Goal: Transaction & Acquisition: Purchase product/service

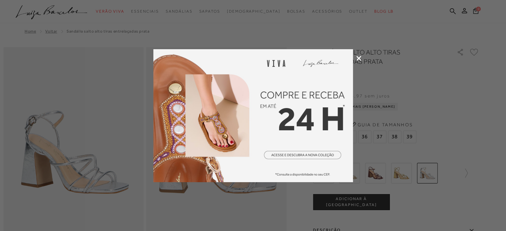
click at [361, 59] on icon at bounding box center [358, 58] width 5 height 5
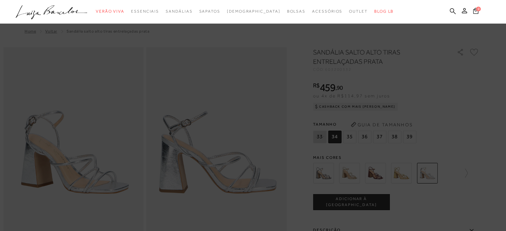
click at [138, 23] on div "categoryHeader .a{fill-rule:evenodd;} Verão Viva Em alta Favoritos das Influenc…" at bounding box center [248, 11] width 506 height 23
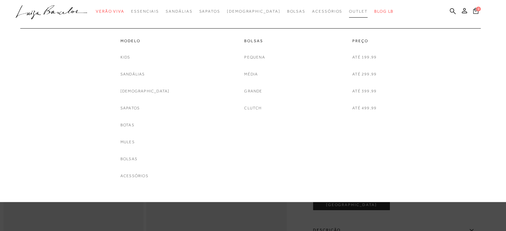
click at [349, 11] on span "Outlet" at bounding box center [358, 11] width 19 height 5
click at [143, 72] on link "Sandálias" at bounding box center [132, 74] width 25 height 7
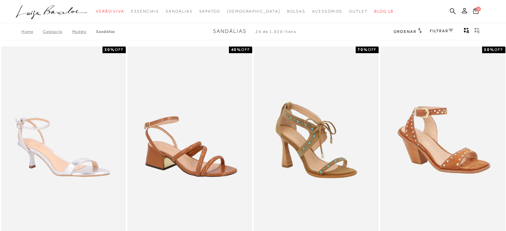
click at [447, 31] on link "FILTRAR" at bounding box center [441, 31] width 23 height 5
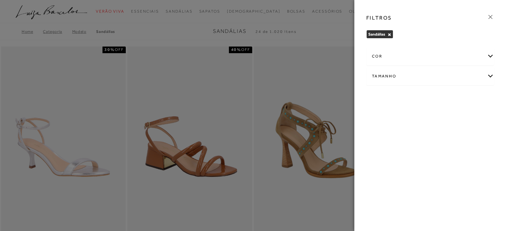
click at [395, 74] on div "Tamanho" at bounding box center [430, 77] width 127 height 18
click at [404, 134] on span "36" at bounding box center [402, 132] width 10 height 5
click at [402, 134] on input "36" at bounding box center [399, 134] width 7 height 7
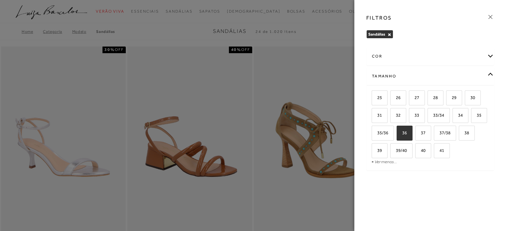
checkbox input "true"
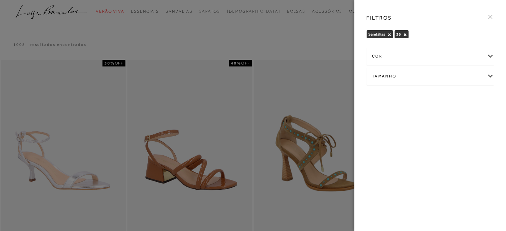
click at [488, 16] on icon at bounding box center [490, 16] width 7 height 7
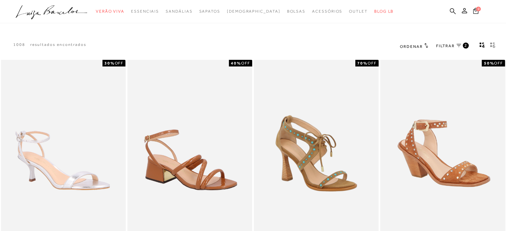
click at [425, 46] on icon at bounding box center [426, 45] width 4 height 5
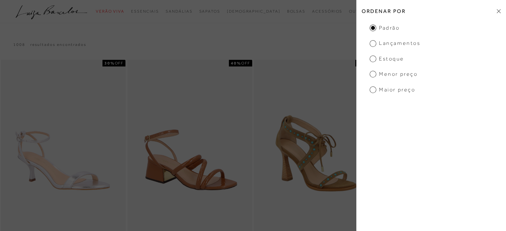
click at [408, 74] on span "Menor Preço" at bounding box center [394, 74] width 48 height 7
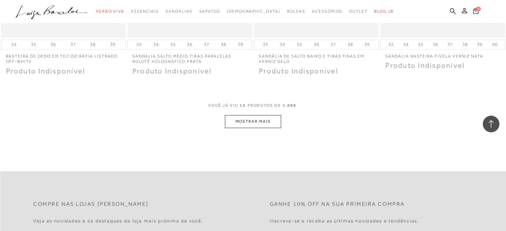
scroll to position [699, 0]
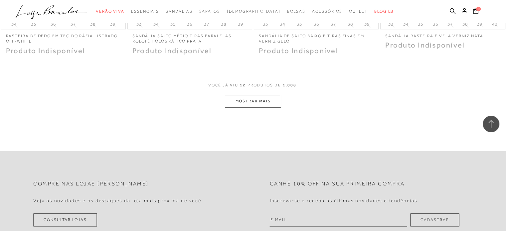
click at [257, 102] on button "MOSTRAR MAIS" at bounding box center [253, 101] width 56 height 13
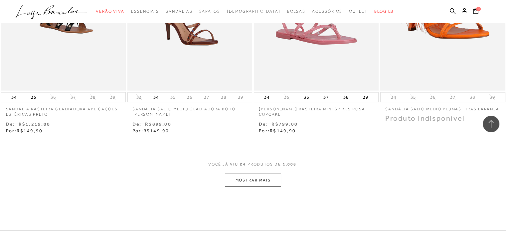
scroll to position [1431, 0]
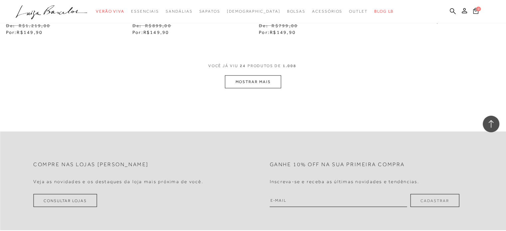
click at [265, 84] on button "MOSTRAR MAIS" at bounding box center [253, 82] width 56 height 13
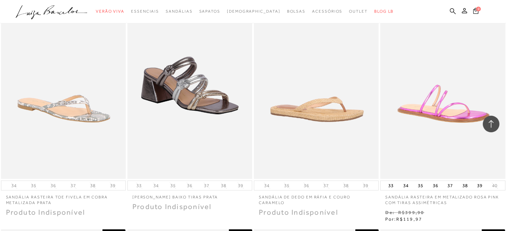
scroll to position [0, 0]
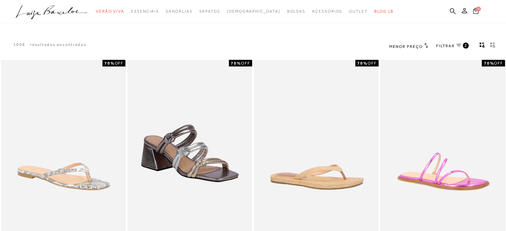
click at [452, 45] on span "FILTRAR" at bounding box center [445, 46] width 19 height 6
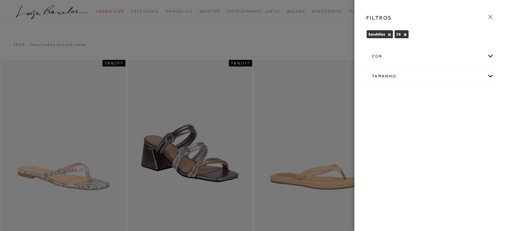
click at [491, 56] on div "cor" at bounding box center [430, 57] width 127 height 18
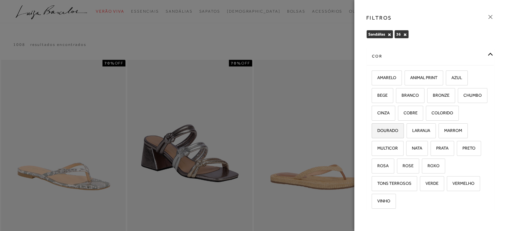
click at [398, 131] on span "DOURADO" at bounding box center [385, 130] width 26 height 5
click at [377, 131] on input "DOURADO" at bounding box center [374, 131] width 7 height 7
checkbox input "true"
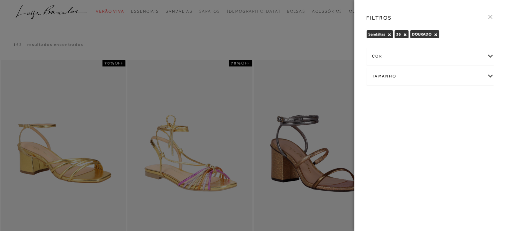
click at [488, 57] on div "cor" at bounding box center [430, 57] width 127 height 18
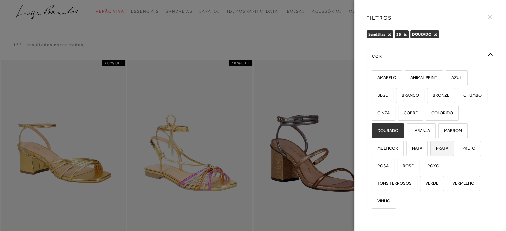
click at [431, 151] on span "PRATA" at bounding box center [439, 148] width 17 height 5
click at [430, 153] on input "PRATA" at bounding box center [433, 149] width 7 height 7
checkbox input "true"
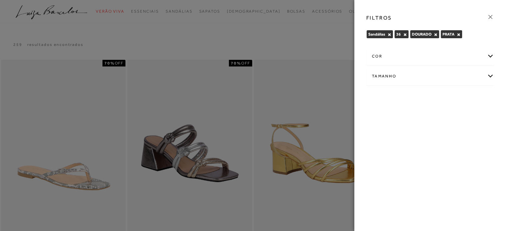
click at [490, 57] on div "cor" at bounding box center [430, 57] width 127 height 18
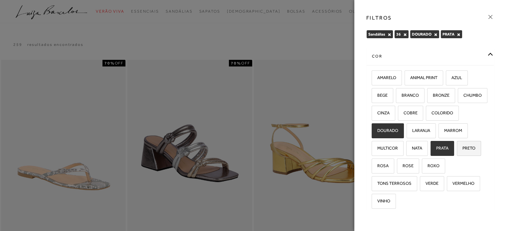
click at [457, 156] on label "PRETO" at bounding box center [469, 148] width 24 height 14
click at [456, 153] on input "PRETO" at bounding box center [459, 149] width 7 height 7
checkbox input "true"
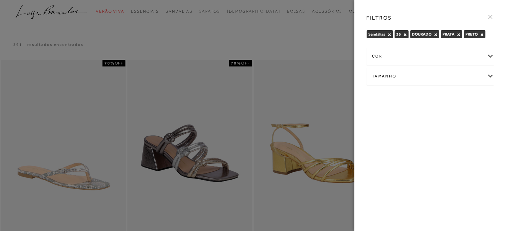
click at [489, 55] on div "cor" at bounding box center [430, 57] width 127 height 18
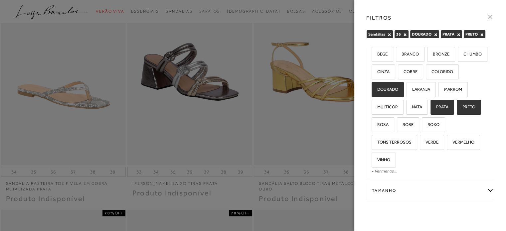
scroll to position [100, 0]
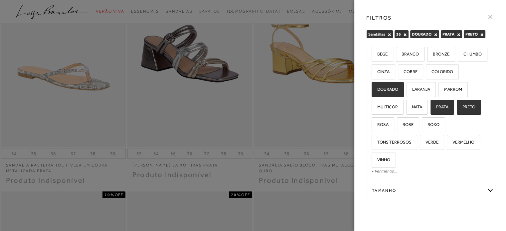
click at [402, 192] on div "Tamanho" at bounding box center [430, 191] width 127 height 18
click at [484, 186] on div "Tamanho" at bounding box center [430, 191] width 127 height 18
click at [331, 19] on div at bounding box center [253, 115] width 506 height 231
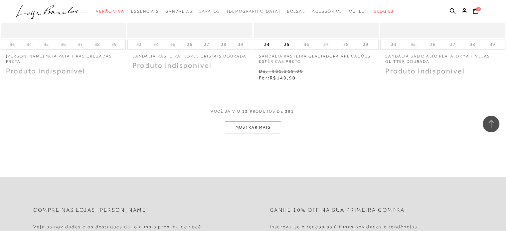
scroll to position [699, 0]
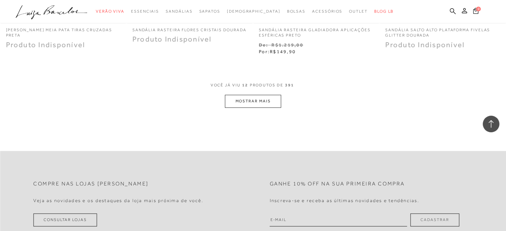
click at [264, 101] on button "MOSTRAR MAIS" at bounding box center [253, 101] width 56 height 13
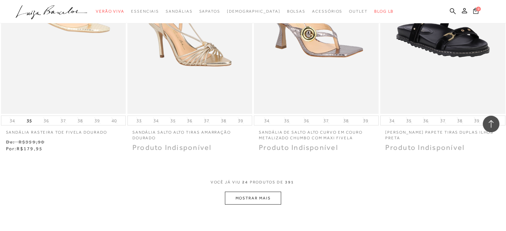
scroll to position [1331, 0]
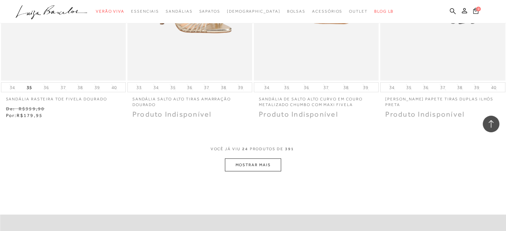
click at [261, 162] on button "MOSTRAR MAIS" at bounding box center [253, 165] width 56 height 13
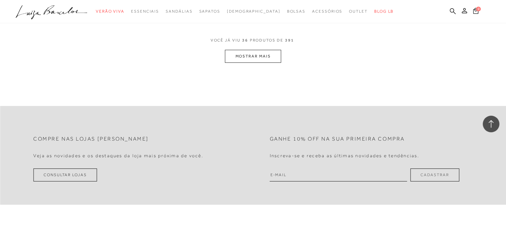
scroll to position [2162, 0]
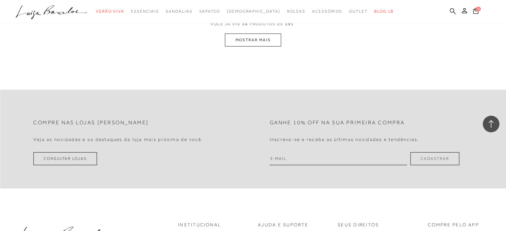
click at [264, 34] on button "MOSTRAR MAIS" at bounding box center [253, 40] width 56 height 13
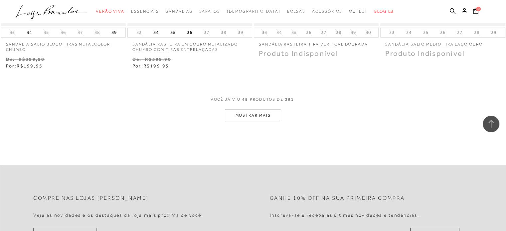
scroll to position [2875, 0]
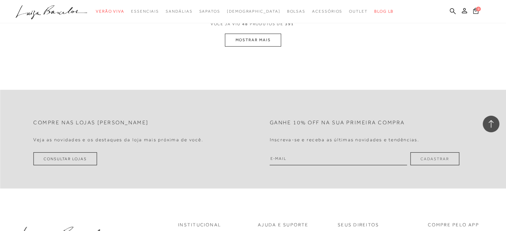
click at [271, 40] on button "MOSTRAR MAIS" at bounding box center [253, 40] width 56 height 13
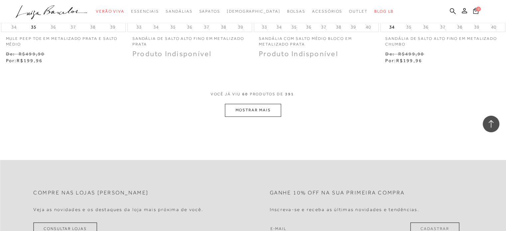
scroll to position [3582, 0]
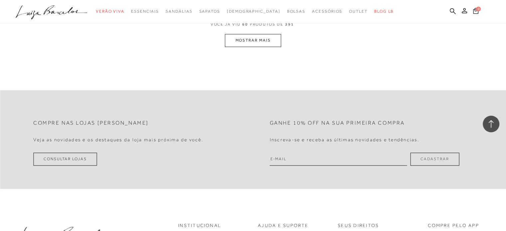
click at [264, 39] on button "MOSTRAR MAIS" at bounding box center [253, 40] width 56 height 13
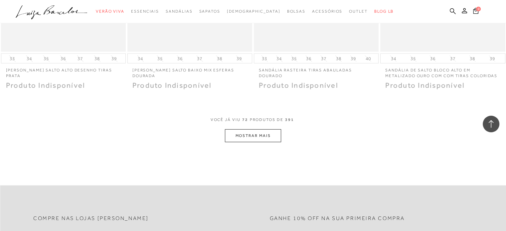
scroll to position [4183, 0]
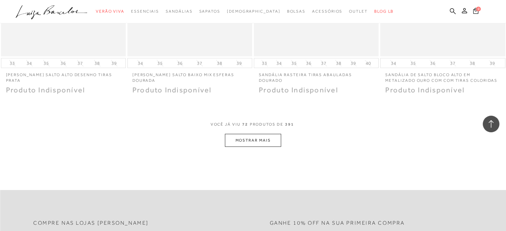
click at [254, 143] on button "MOSTRAR MAIS" at bounding box center [253, 140] width 56 height 13
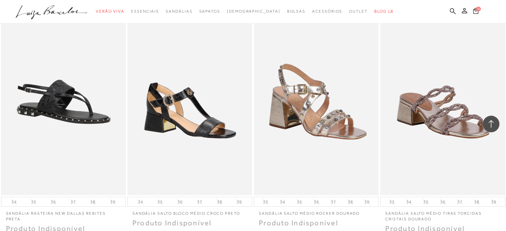
scroll to position [4848, 0]
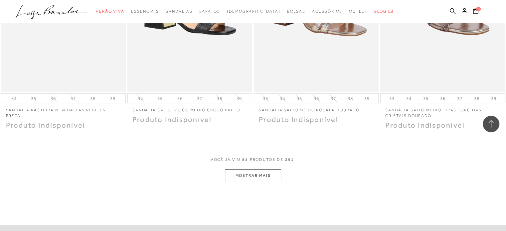
click at [263, 171] on button "MOSTRAR MAIS" at bounding box center [253, 175] width 56 height 13
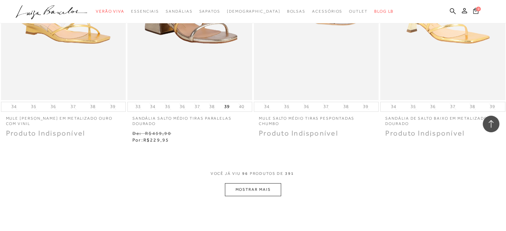
scroll to position [5613, 0]
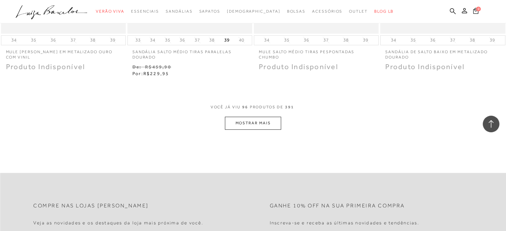
click at [256, 121] on button "MOSTRAR MAIS" at bounding box center [253, 123] width 56 height 13
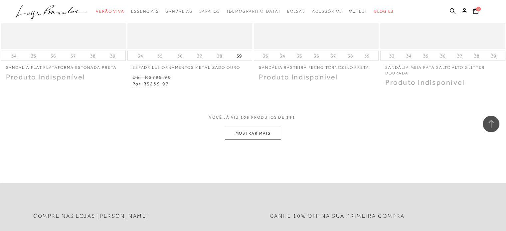
scroll to position [6312, 0]
click at [267, 125] on button "MOSTRAR MAIS" at bounding box center [253, 131] width 56 height 13
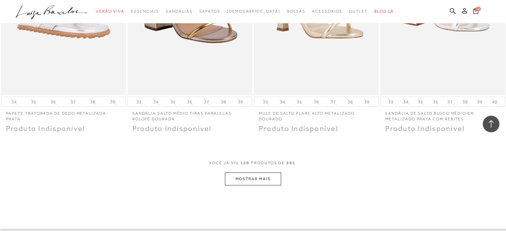
scroll to position [7010, 0]
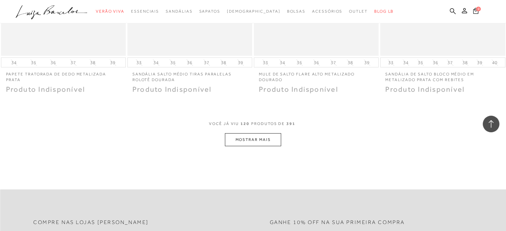
click at [240, 138] on button "MOSTRAR MAIS" at bounding box center [253, 139] width 56 height 13
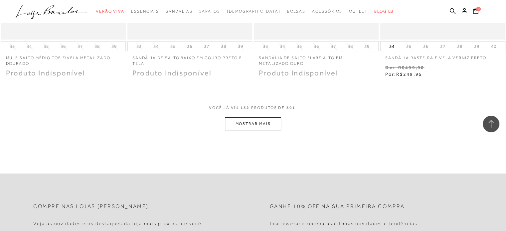
scroll to position [7776, 0]
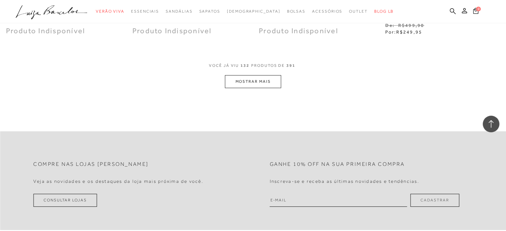
click at [249, 80] on button "MOSTRAR MAIS" at bounding box center [253, 81] width 56 height 13
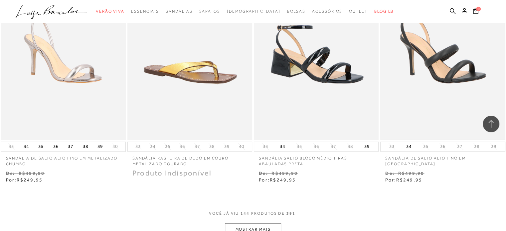
scroll to position [8441, 0]
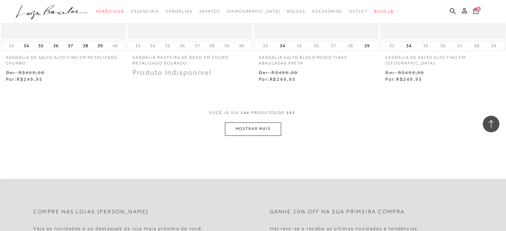
click at [259, 125] on button "MOSTRAR MAIS" at bounding box center [253, 128] width 56 height 13
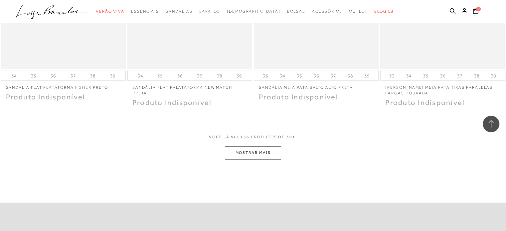
scroll to position [9140, 0]
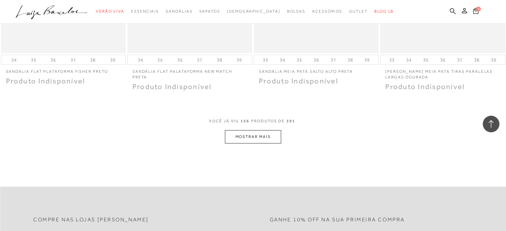
click at [256, 131] on button "MOSTRAR MAIS" at bounding box center [253, 136] width 56 height 13
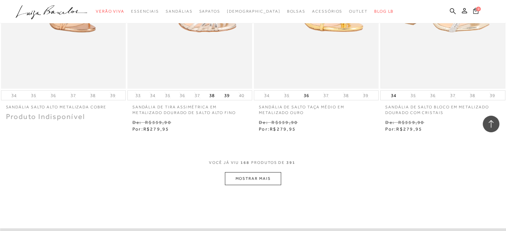
scroll to position [9805, 0]
click at [252, 175] on button "MOSTRAR MAIS" at bounding box center [253, 178] width 56 height 13
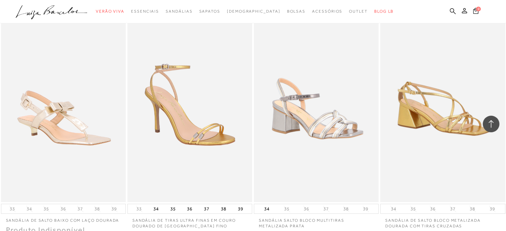
scroll to position [10570, 0]
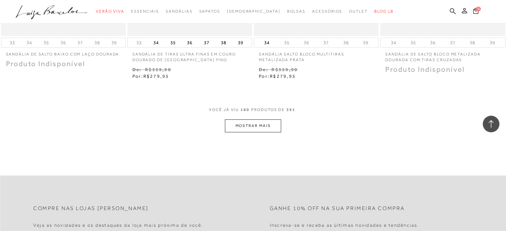
click at [266, 121] on button "MOSTRAR MAIS" at bounding box center [253, 125] width 56 height 13
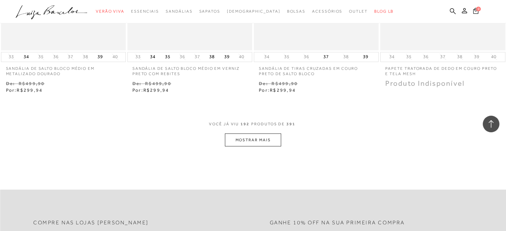
scroll to position [11302, 0]
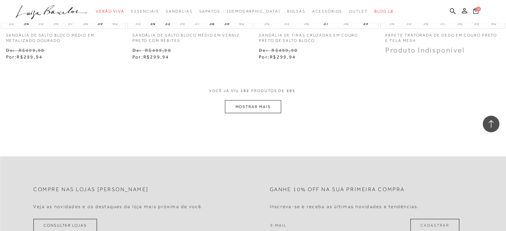
click at [263, 102] on button "MOSTRAR MAIS" at bounding box center [253, 106] width 56 height 13
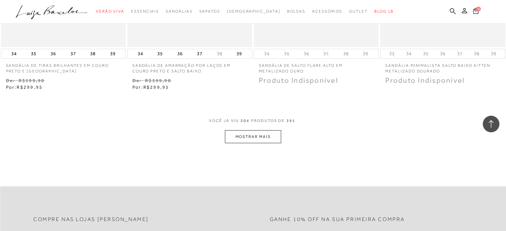
scroll to position [12001, 0]
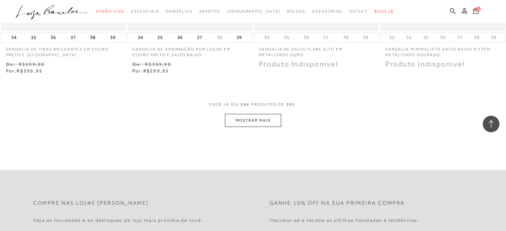
click at [252, 114] on button "MOSTRAR MAIS" at bounding box center [253, 120] width 56 height 13
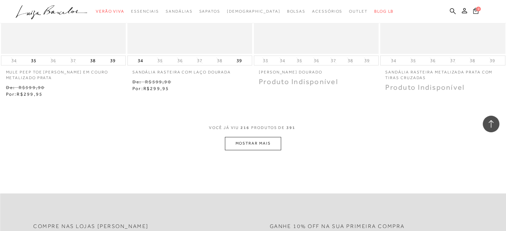
scroll to position [12733, 0]
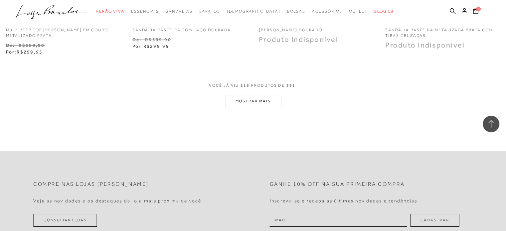
click at [254, 101] on button "MOSTRAR MAIS" at bounding box center [253, 101] width 56 height 13
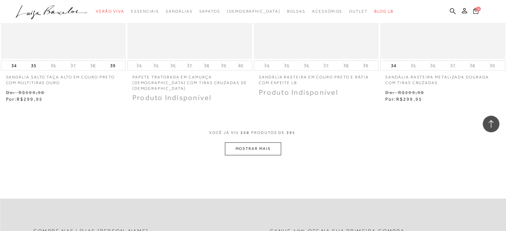
scroll to position [13431, 0]
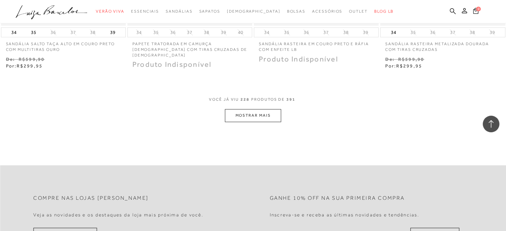
click at [259, 111] on button "MOSTRAR MAIS" at bounding box center [253, 115] width 56 height 13
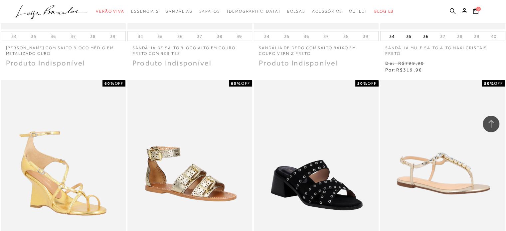
scroll to position [14063, 0]
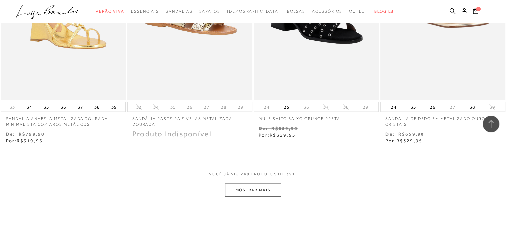
click at [254, 187] on button "MOSTRAR MAIS" at bounding box center [253, 190] width 56 height 13
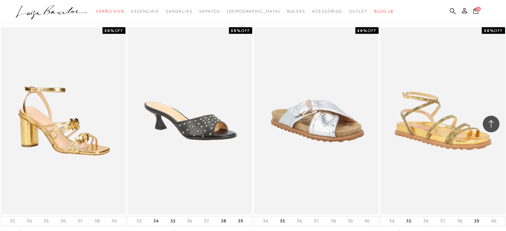
scroll to position [14829, 0]
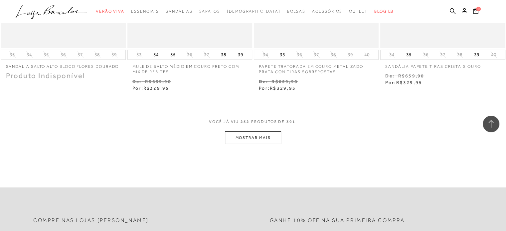
click at [246, 131] on button "MOSTRAR MAIS" at bounding box center [253, 137] width 56 height 13
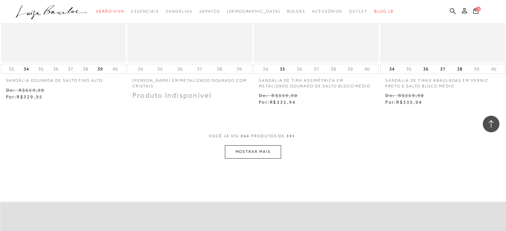
scroll to position [15561, 0]
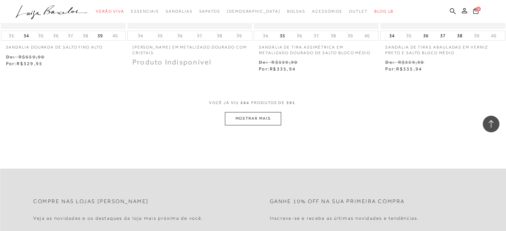
click at [259, 115] on button "MOSTRAR MAIS" at bounding box center [253, 118] width 56 height 13
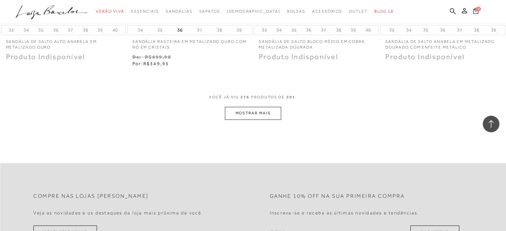
scroll to position [16292, 0]
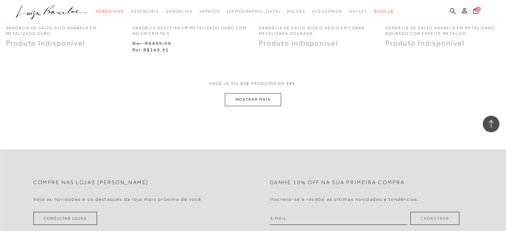
click at [260, 98] on button "MOSTRAR MAIS" at bounding box center [253, 99] width 56 height 13
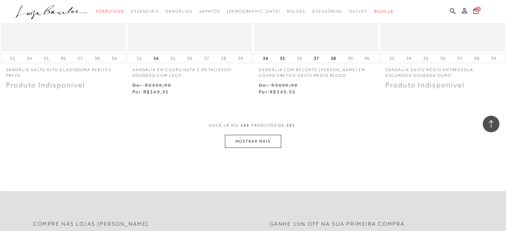
scroll to position [16991, 0]
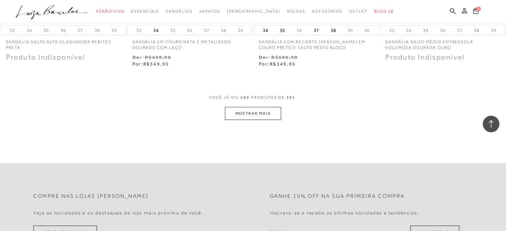
click at [265, 109] on button "MOSTRAR MAIS" at bounding box center [253, 113] width 56 height 13
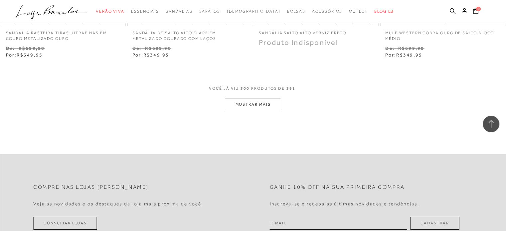
scroll to position [17723, 0]
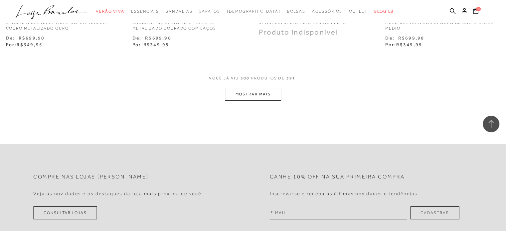
click at [264, 90] on button "MOSTRAR MAIS" at bounding box center [253, 94] width 56 height 13
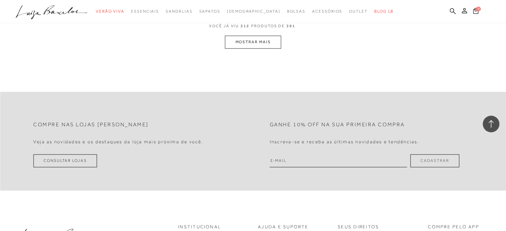
scroll to position [18488, 0]
click at [261, 35] on button "MOSTRAR MAIS" at bounding box center [253, 41] width 56 height 13
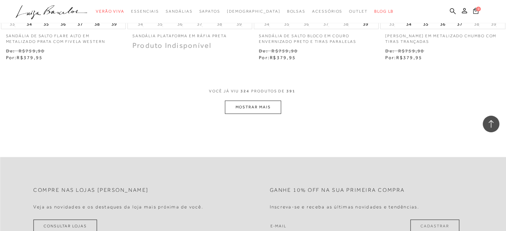
scroll to position [19134, 0]
click at [269, 106] on button "MOSTRAR MAIS" at bounding box center [253, 108] width 56 height 13
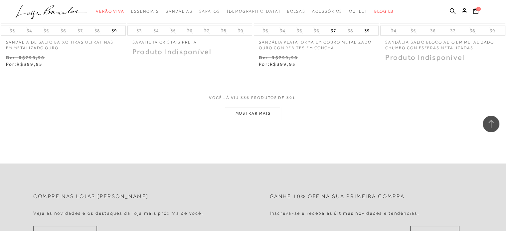
scroll to position [19844, 0]
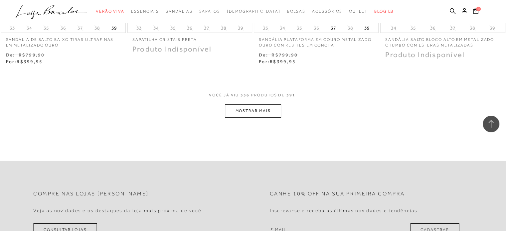
click at [257, 107] on button "MOSTRAR MAIS" at bounding box center [253, 110] width 56 height 13
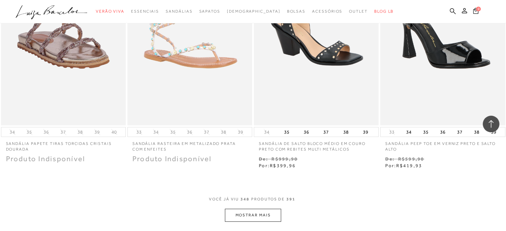
scroll to position [20521, 0]
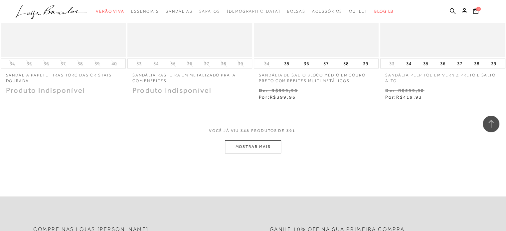
click at [256, 143] on button "MOSTRAR MAIS" at bounding box center [253, 146] width 56 height 13
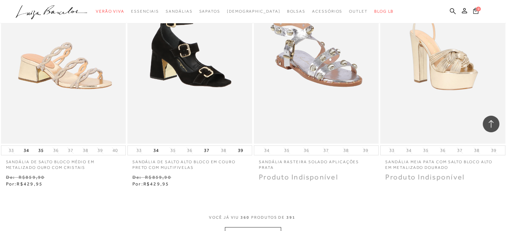
scroll to position [21253, 0]
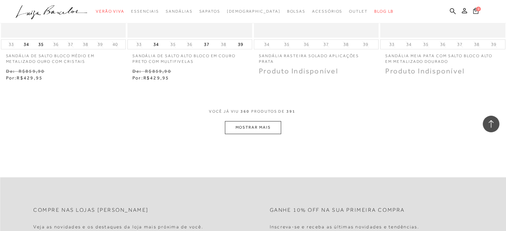
click at [252, 122] on button "MOSTRAR MAIS" at bounding box center [253, 127] width 56 height 13
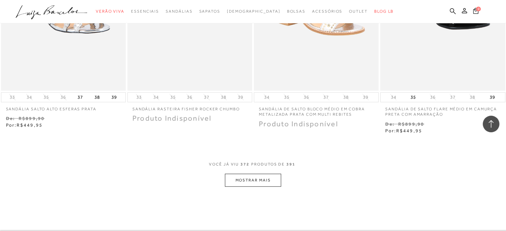
scroll to position [21952, 0]
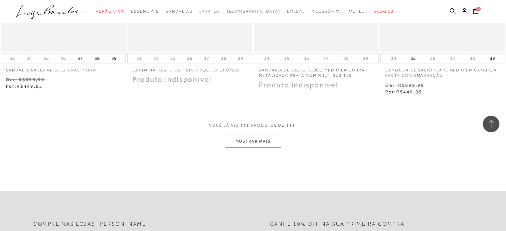
click at [258, 135] on button "MOSTRAR MAIS" at bounding box center [253, 141] width 56 height 13
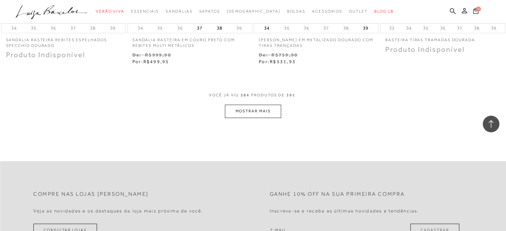
scroll to position [22695, 0]
click at [266, 105] on button "MOSTRAR MAIS" at bounding box center [253, 110] width 56 height 13
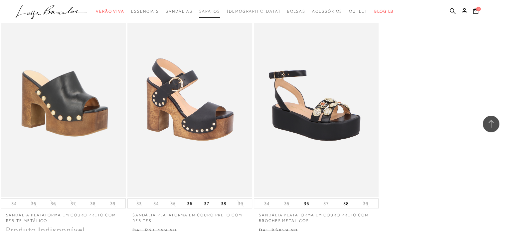
scroll to position [23020, 0]
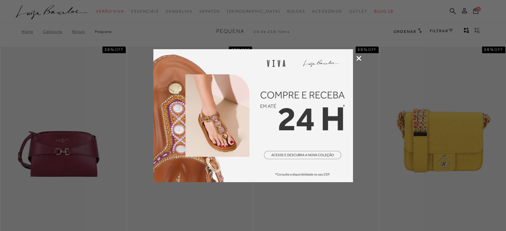
click at [358, 57] on icon at bounding box center [358, 58] width 5 height 5
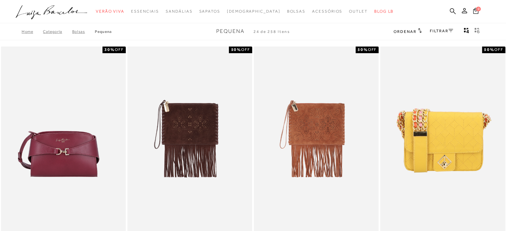
click at [415, 32] on h2 "Ordenar" at bounding box center [408, 31] width 28 height 7
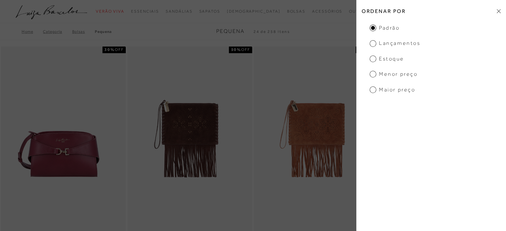
click at [393, 76] on span "Menor preço" at bounding box center [394, 74] width 48 height 7
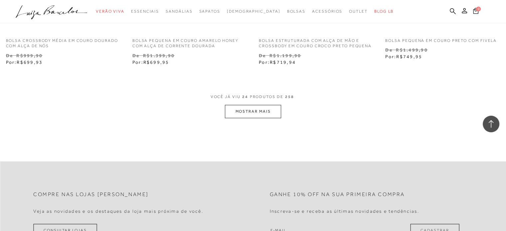
scroll to position [1497, 0]
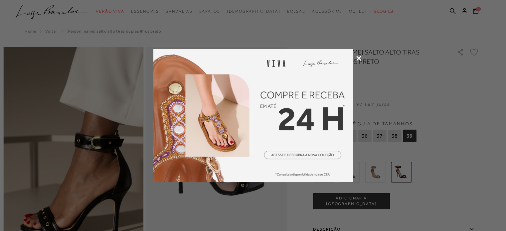
click at [359, 58] on icon at bounding box center [358, 58] width 5 height 5
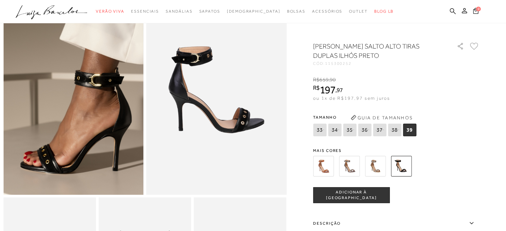
scroll to position [67, 0]
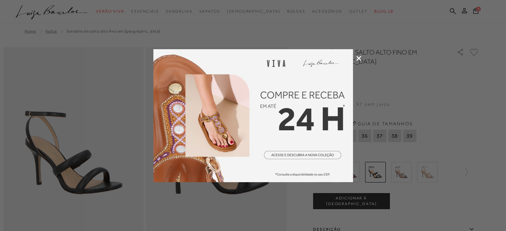
click at [358, 58] on icon at bounding box center [358, 58] width 5 height 5
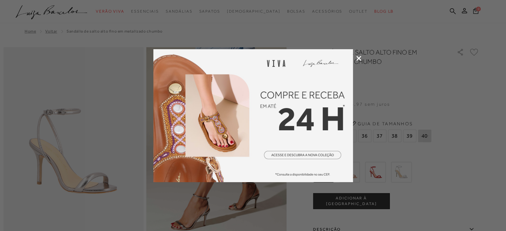
click at [358, 58] on icon at bounding box center [358, 58] width 5 height 5
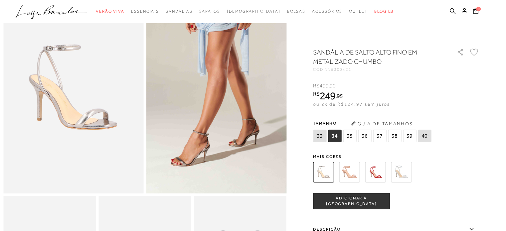
scroll to position [67, 0]
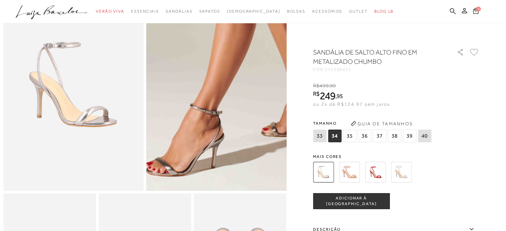
click at [197, 154] on img at bounding box center [237, 20] width 280 height 421
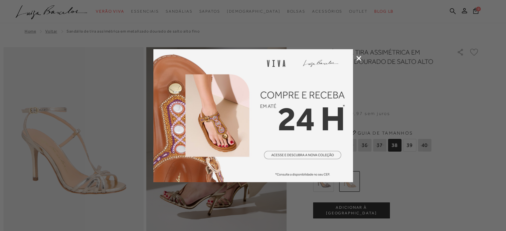
click at [359, 58] on icon at bounding box center [358, 58] width 5 height 5
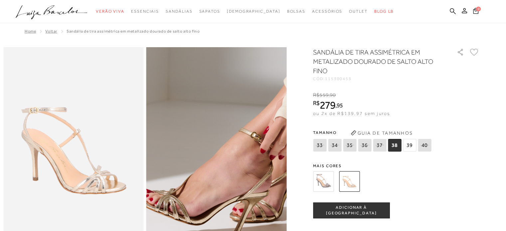
click at [183, 196] on img at bounding box center [250, 112] width 280 height 421
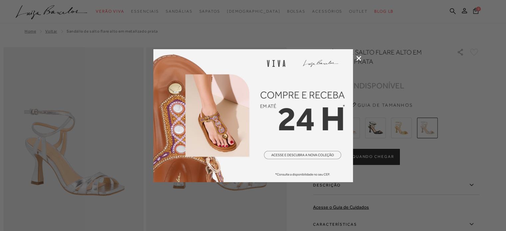
click at [358, 57] on icon at bounding box center [358, 58] width 5 height 5
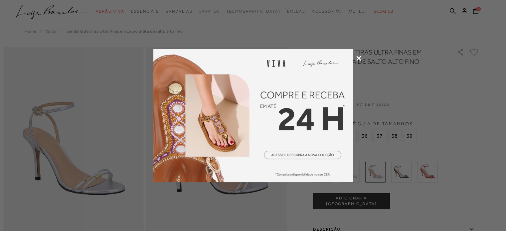
click at [358, 60] on icon at bounding box center [358, 58] width 5 height 5
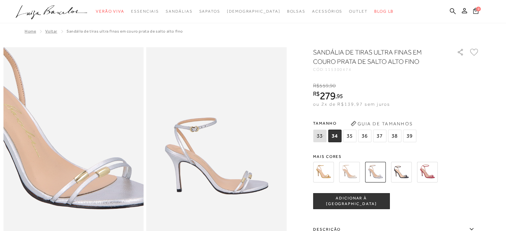
click at [93, 183] on img at bounding box center [53, 124] width 280 height 421
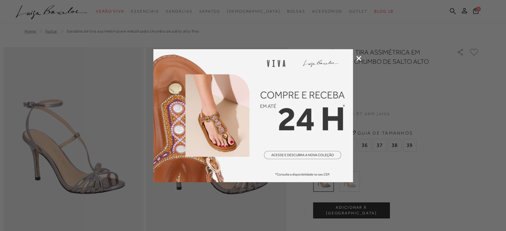
click at [356, 61] on div at bounding box center [253, 115] width 506 height 231
click at [359, 58] on icon at bounding box center [358, 58] width 5 height 5
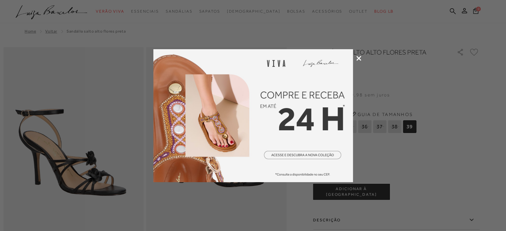
click at [358, 59] on icon at bounding box center [358, 58] width 5 height 5
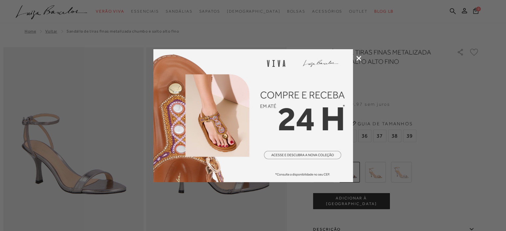
click at [358, 56] on icon at bounding box center [358, 58] width 5 height 5
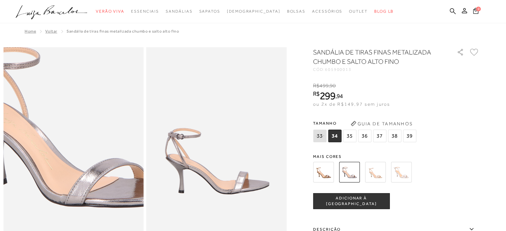
click at [78, 183] on img at bounding box center [67, 124] width 280 height 421
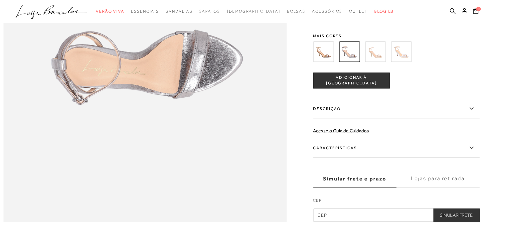
scroll to position [632, 0]
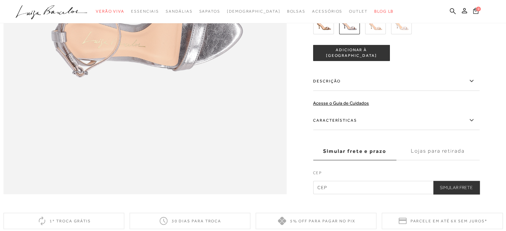
click at [334, 194] on input "text" at bounding box center [396, 187] width 166 height 13
type input "21940-400"
click at [462, 194] on button "Simular Frete" at bounding box center [456, 187] width 46 height 13
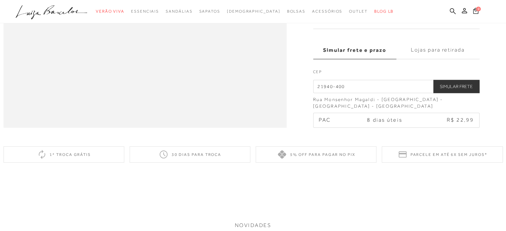
scroll to position [599, 0]
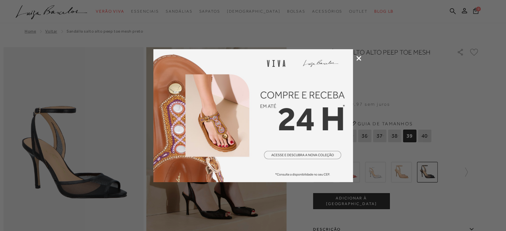
click at [358, 58] on icon at bounding box center [358, 58] width 5 height 5
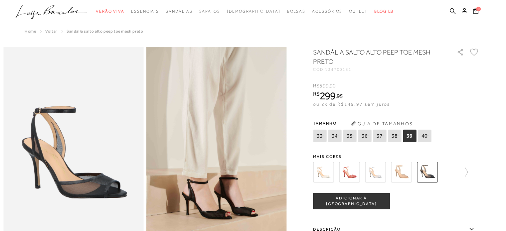
click at [231, 205] on img at bounding box center [216, 152] width 140 height 210
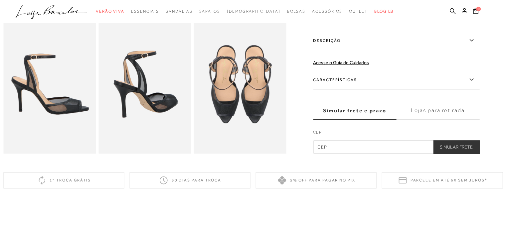
scroll to position [266, 0]
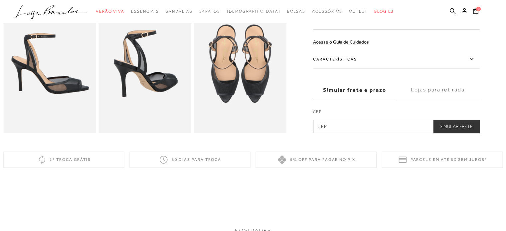
click at [331, 130] on input "text" at bounding box center [396, 126] width 166 height 13
type input "21940-400"
click at [454, 133] on button "Simular Frete" at bounding box center [456, 126] width 46 height 13
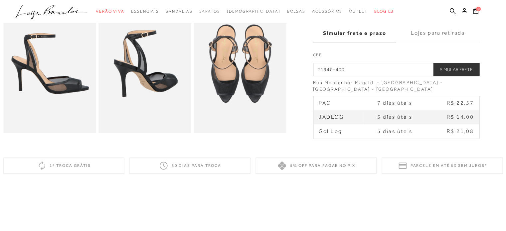
click at [59, 90] on img at bounding box center [49, 63] width 92 height 139
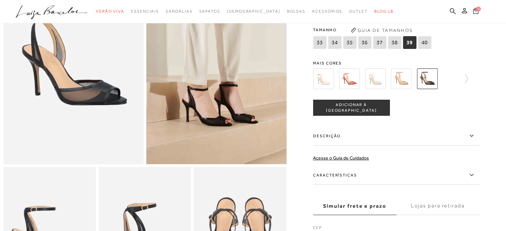
scroll to position [33, 0]
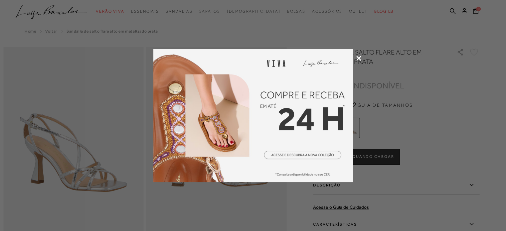
click at [358, 57] on icon at bounding box center [358, 58] width 5 height 5
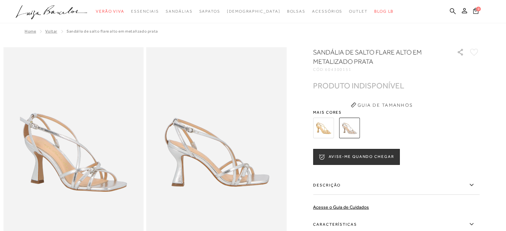
click at [83, 182] on img at bounding box center [73, 152] width 140 height 210
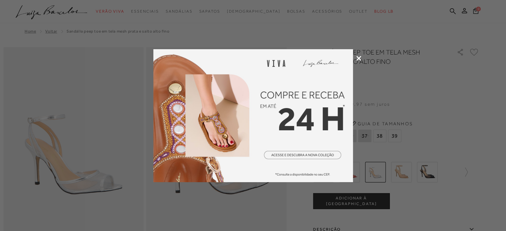
click at [357, 58] on icon at bounding box center [358, 58] width 5 height 5
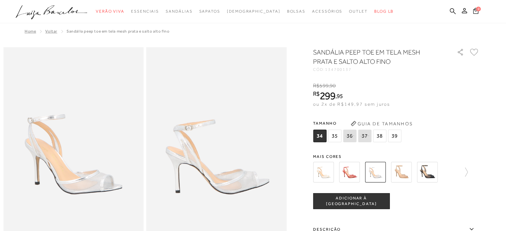
click at [101, 182] on img at bounding box center [73, 152] width 140 height 210
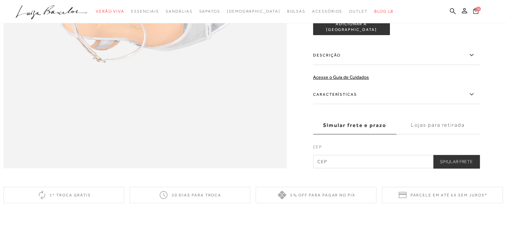
scroll to position [732, 0]
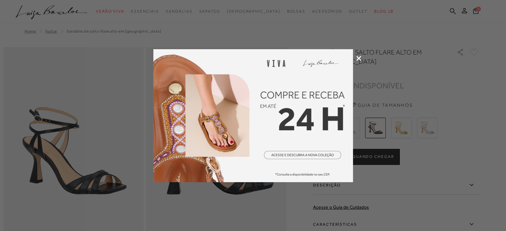
click at [358, 58] on icon at bounding box center [358, 58] width 5 height 5
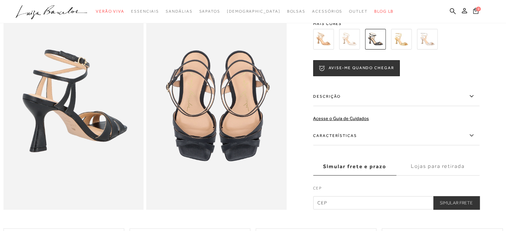
scroll to position [299, 0]
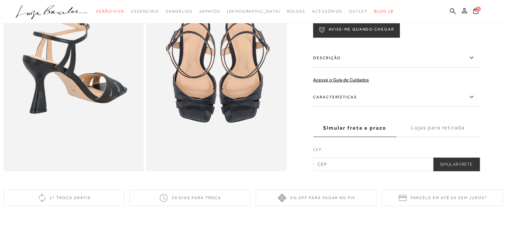
click at [339, 171] on input "text" at bounding box center [396, 164] width 166 height 13
type input "21940-400"
click at [467, 171] on button "Simular Frete" at bounding box center [456, 164] width 46 height 13
click at [461, 170] on button "Simular Frete" at bounding box center [456, 164] width 46 height 13
click at [470, 170] on button "Simular Frete" at bounding box center [456, 164] width 46 height 13
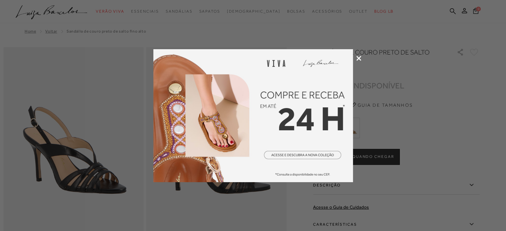
click at [360, 58] on icon at bounding box center [358, 58] width 5 height 5
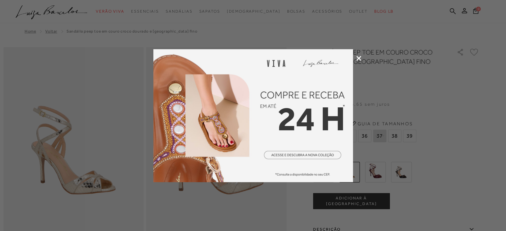
click at [359, 56] on icon at bounding box center [358, 58] width 5 height 5
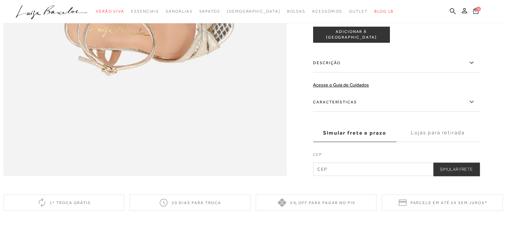
scroll to position [665, 0]
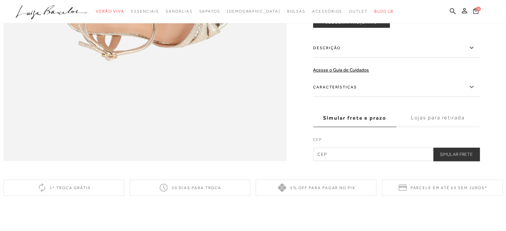
click at [337, 161] on input "text" at bounding box center [396, 154] width 166 height 13
type input "21940-400"
click at [464, 161] on button "Simular Frete" at bounding box center [456, 154] width 46 height 13
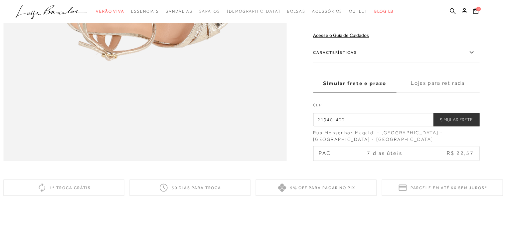
click at [445, 92] on label "Lojas para retirada" at bounding box center [437, 84] width 83 height 18
click at [0, 0] on input "Lojas para retirada" at bounding box center [0, 0] width 0 height 0
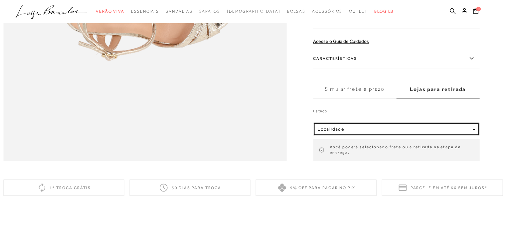
click at [381, 136] on button "Localidade" at bounding box center [396, 129] width 166 height 13
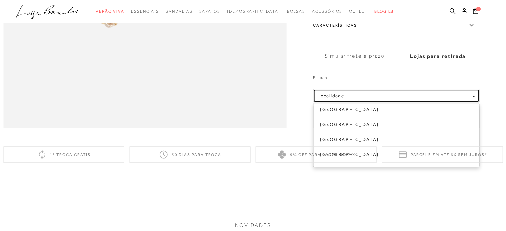
scroll to position [732, 0]
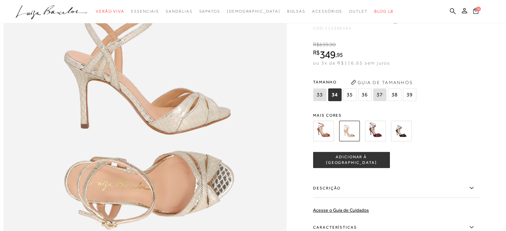
scroll to position [532, 0]
